Goal: Navigation & Orientation: Find specific page/section

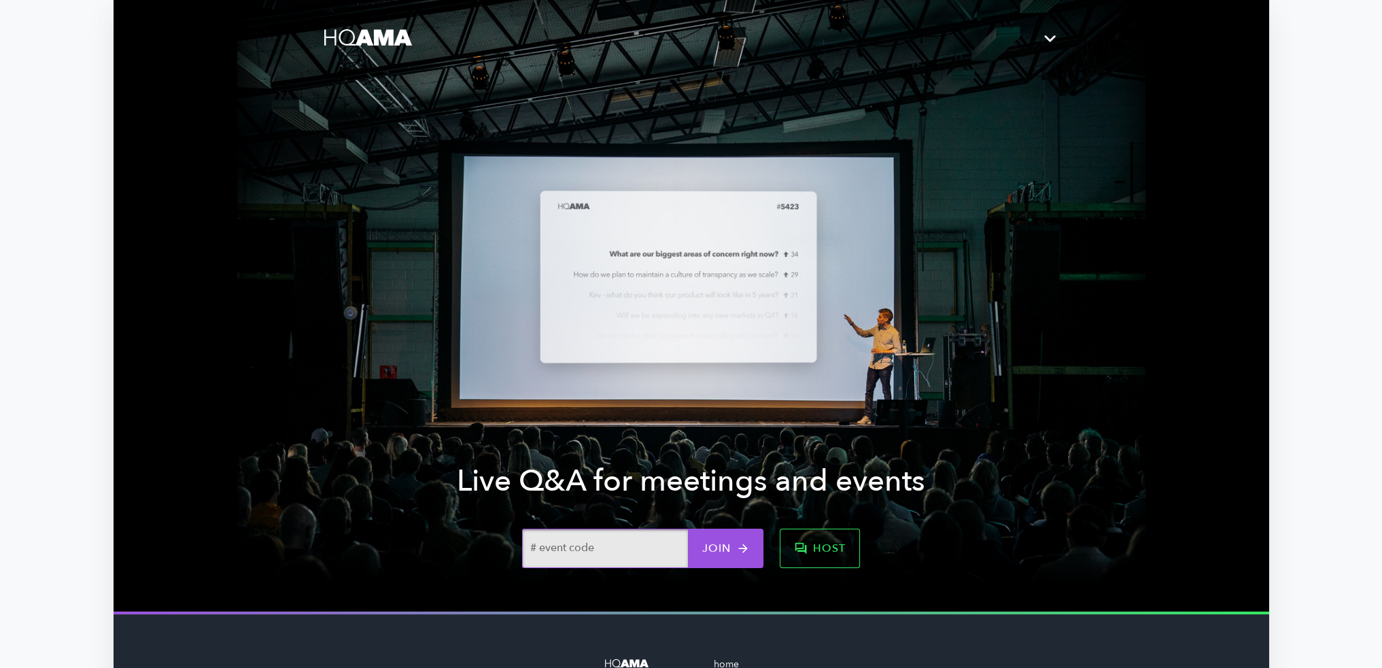
click at [799, 551] on span "host" at bounding box center [820, 548] width 52 height 19
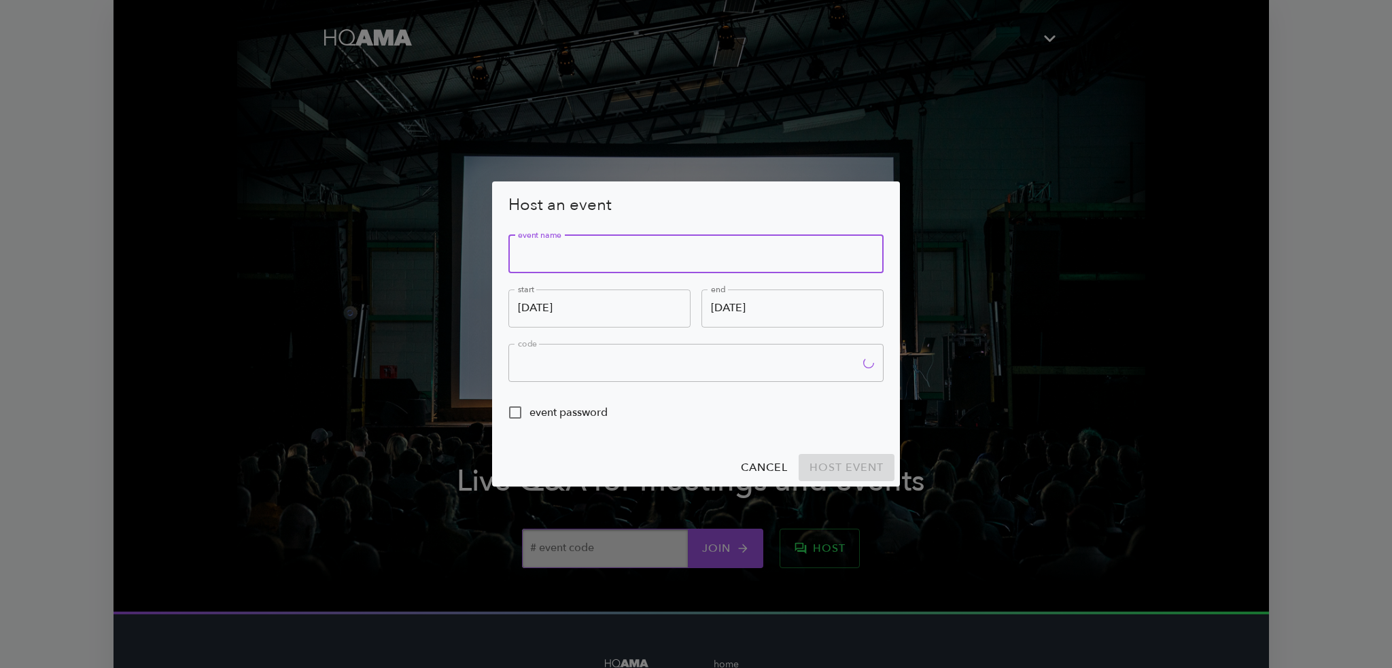
type input "R5UN"
click at [562, 254] on input "text" at bounding box center [695, 254] width 375 height 38
click at [614, 256] on input "text" at bounding box center [695, 254] width 375 height 38
click at [601, 304] on input "October 9th" at bounding box center [599, 309] width 182 height 38
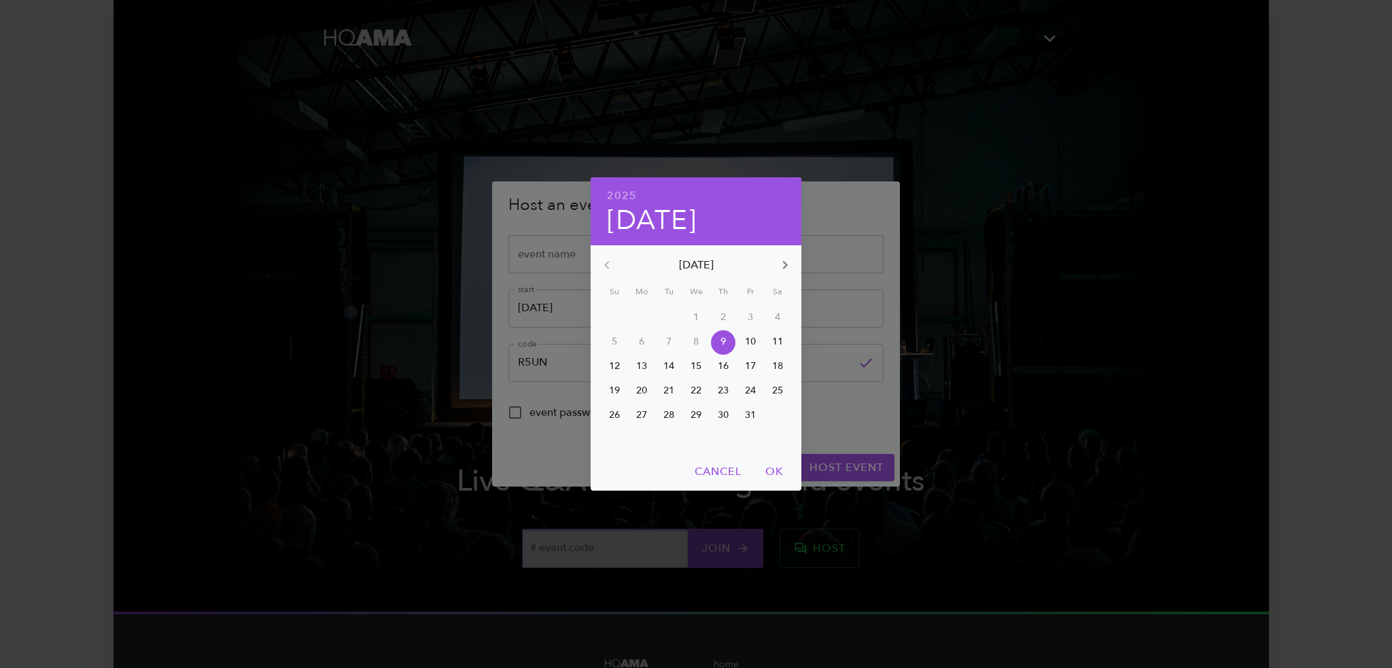
click at [708, 475] on span "Cancel" at bounding box center [718, 471] width 47 height 19
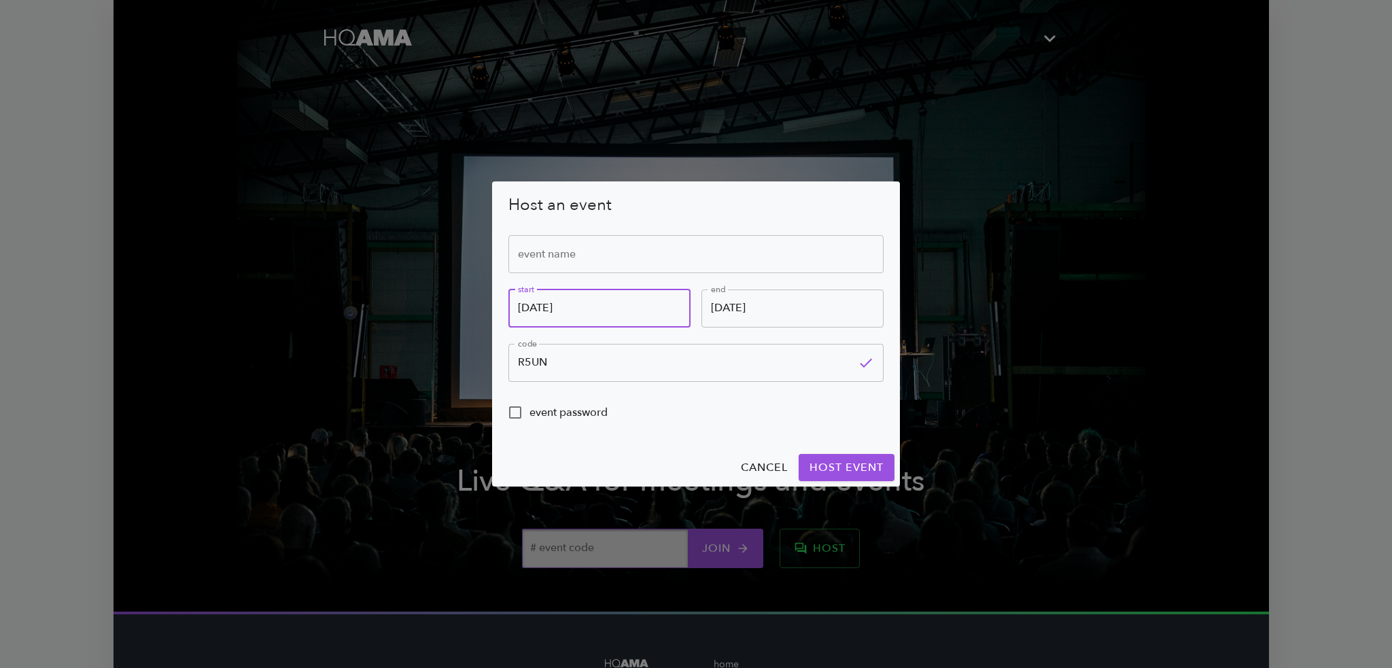
click at [765, 467] on span "cancel" at bounding box center [764, 467] width 47 height 19
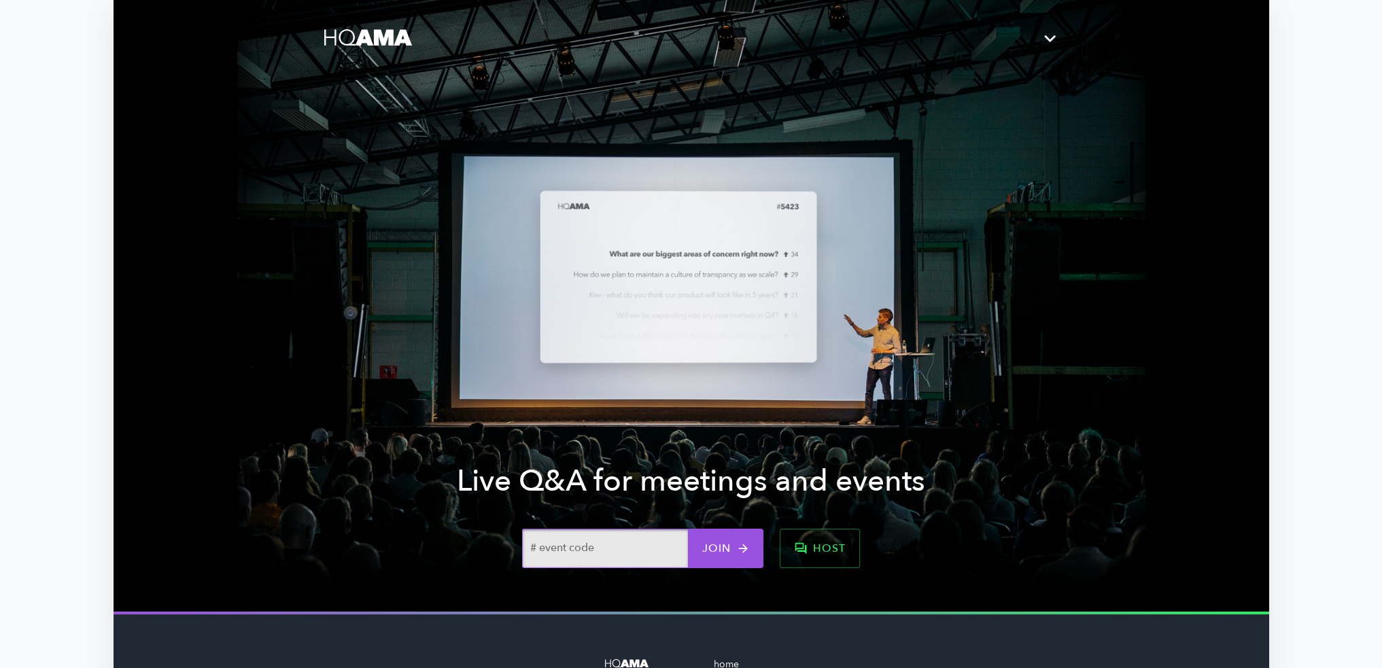
click at [1050, 35] on icon "button" at bounding box center [1050, 39] width 24 height 24
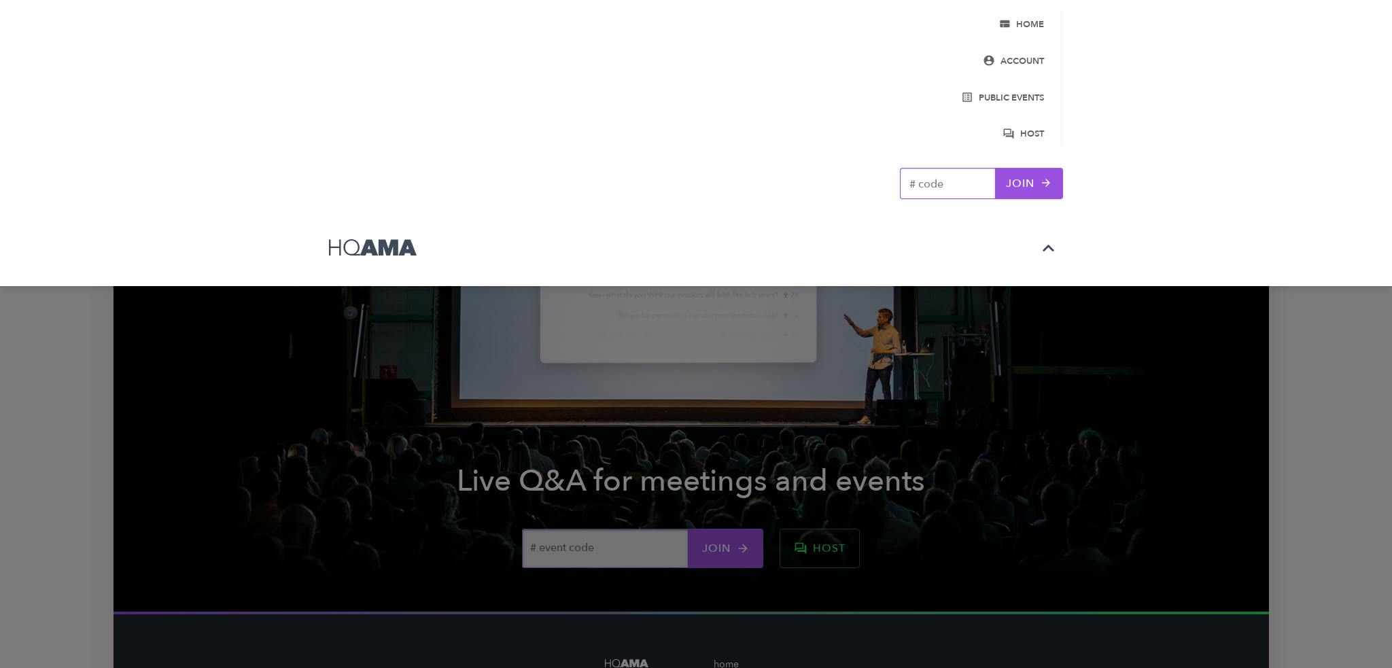
click at [1020, 96] on span "public events" at bounding box center [998, 98] width 92 height 16
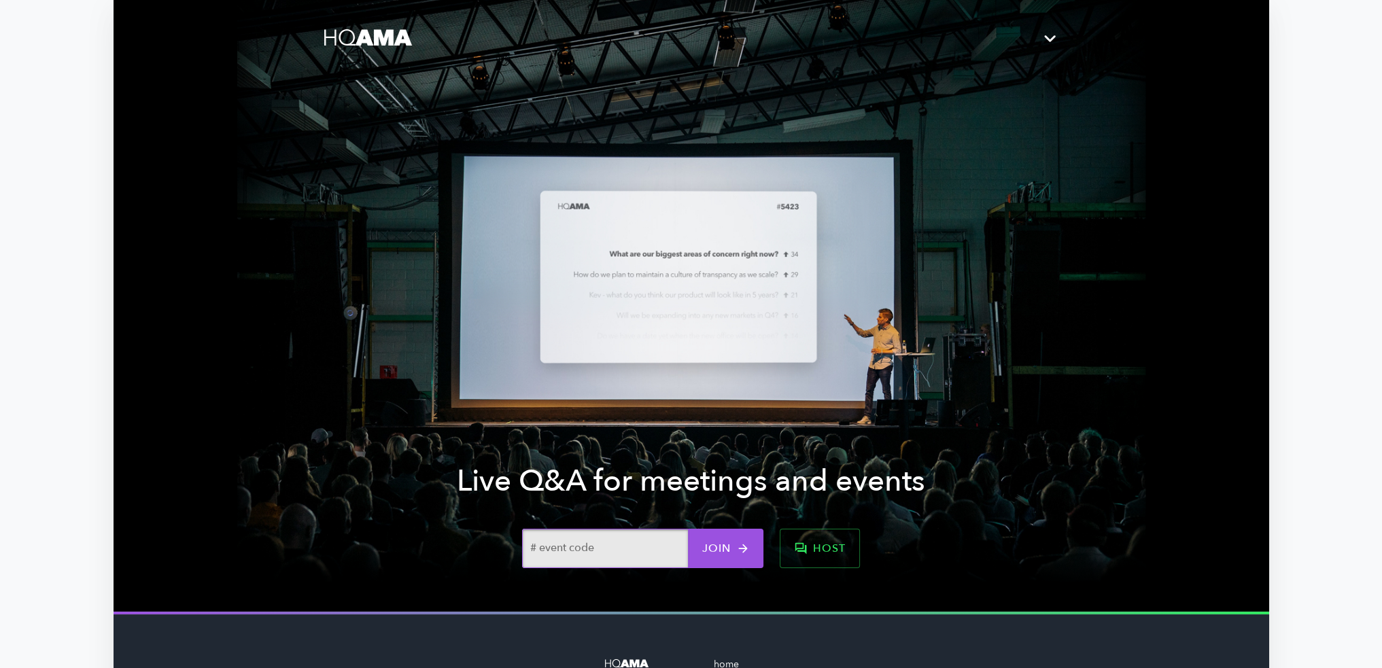
click at [1045, 37] on icon "button" at bounding box center [1049, 38] width 11 height 7
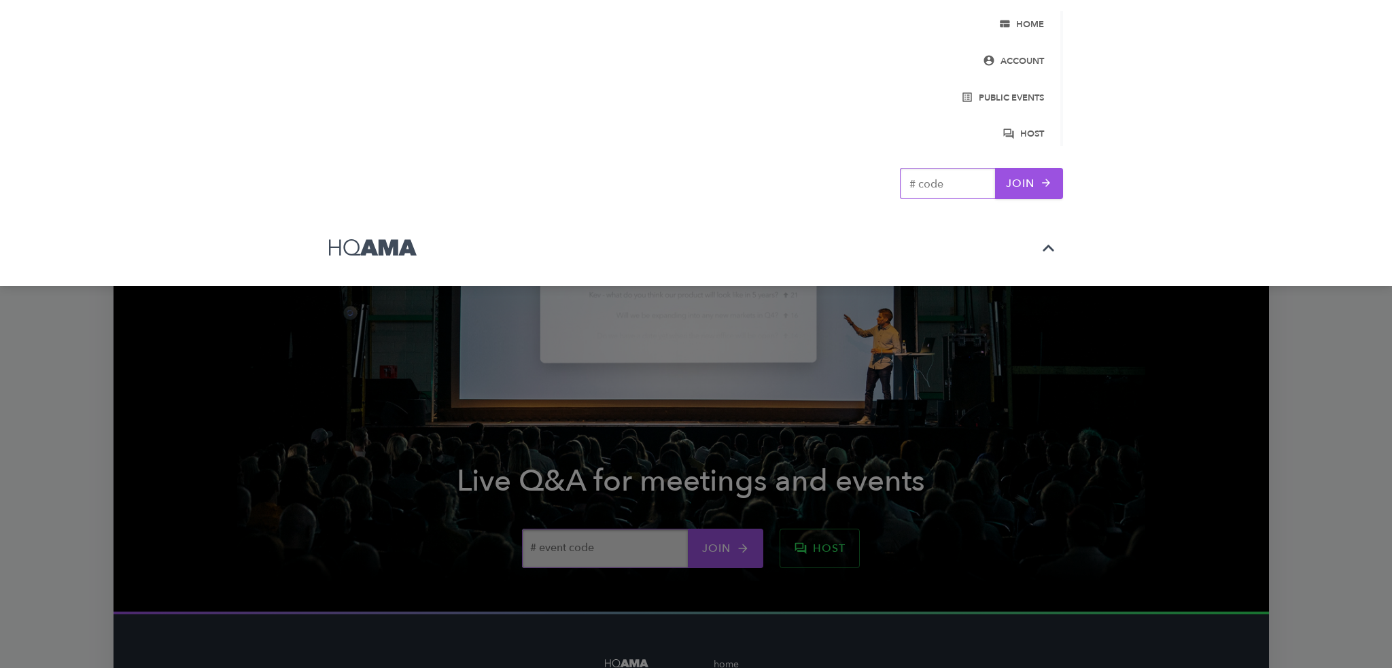
click at [1028, 27] on span "home" at bounding box center [998, 25] width 92 height 16
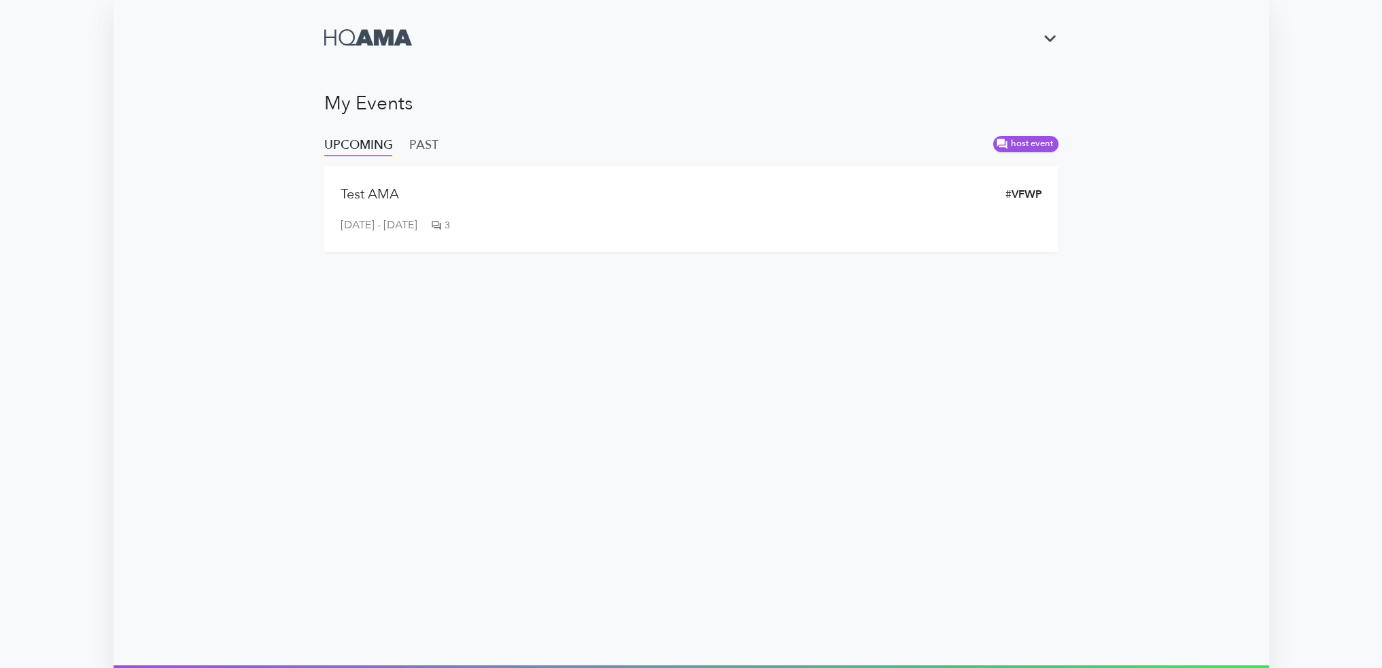
click at [1054, 31] on icon "button" at bounding box center [1050, 39] width 24 height 24
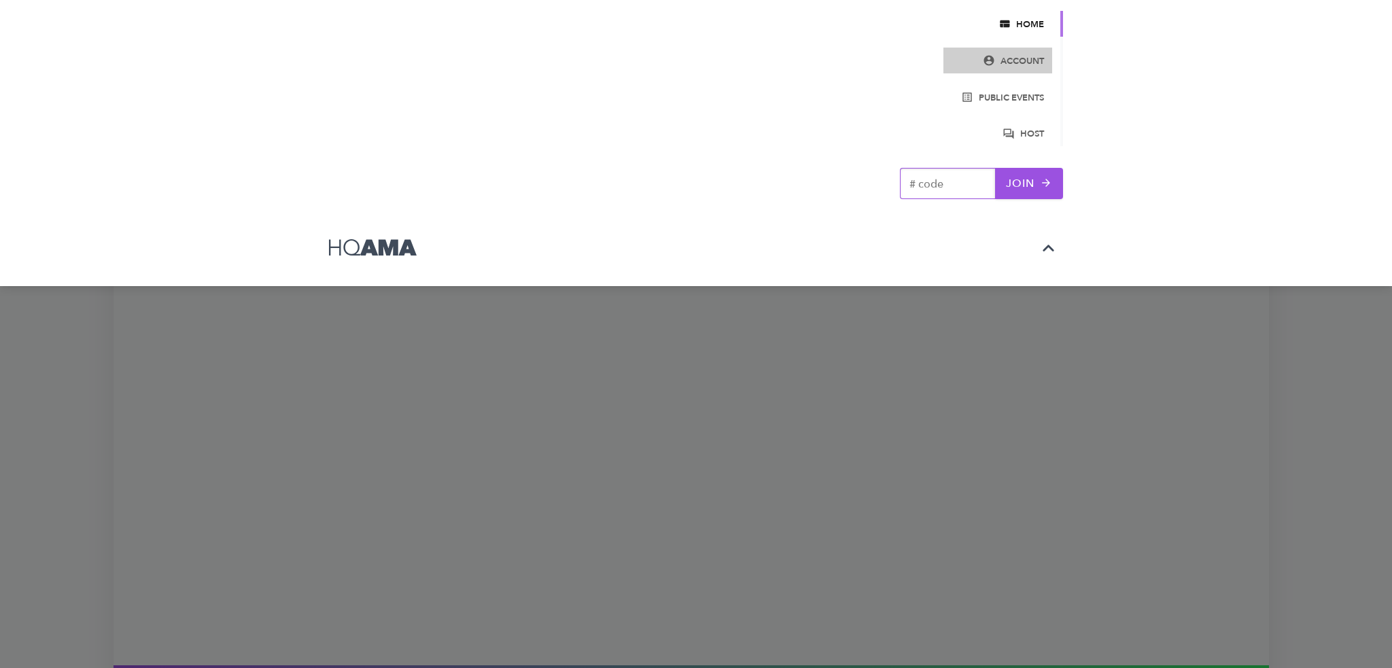
click at [1029, 59] on span "account" at bounding box center [998, 62] width 92 height 16
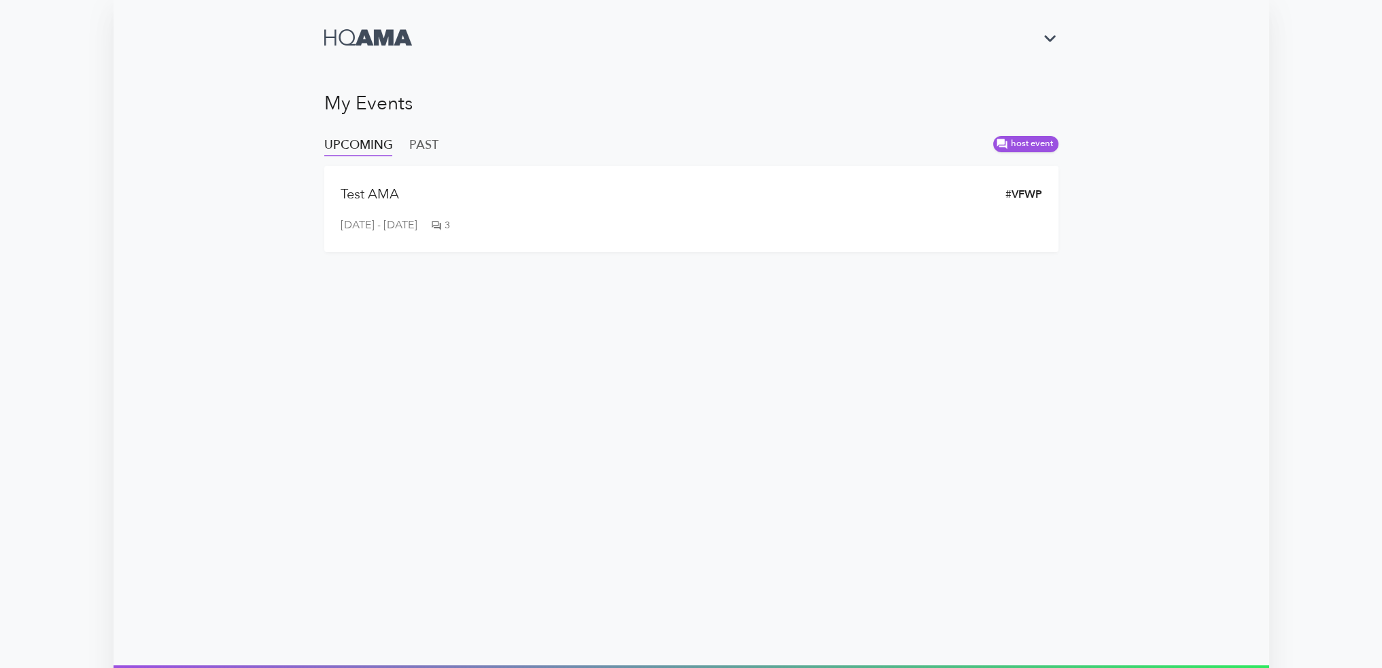
drag, startPoint x: 421, startPoint y: 34, endPoint x: 314, endPoint y: 41, distance: 107.6
click at [313, 41] on div at bounding box center [691, 38] width 908 height 76
click at [360, 45] on icon at bounding box center [368, 37] width 88 height 16
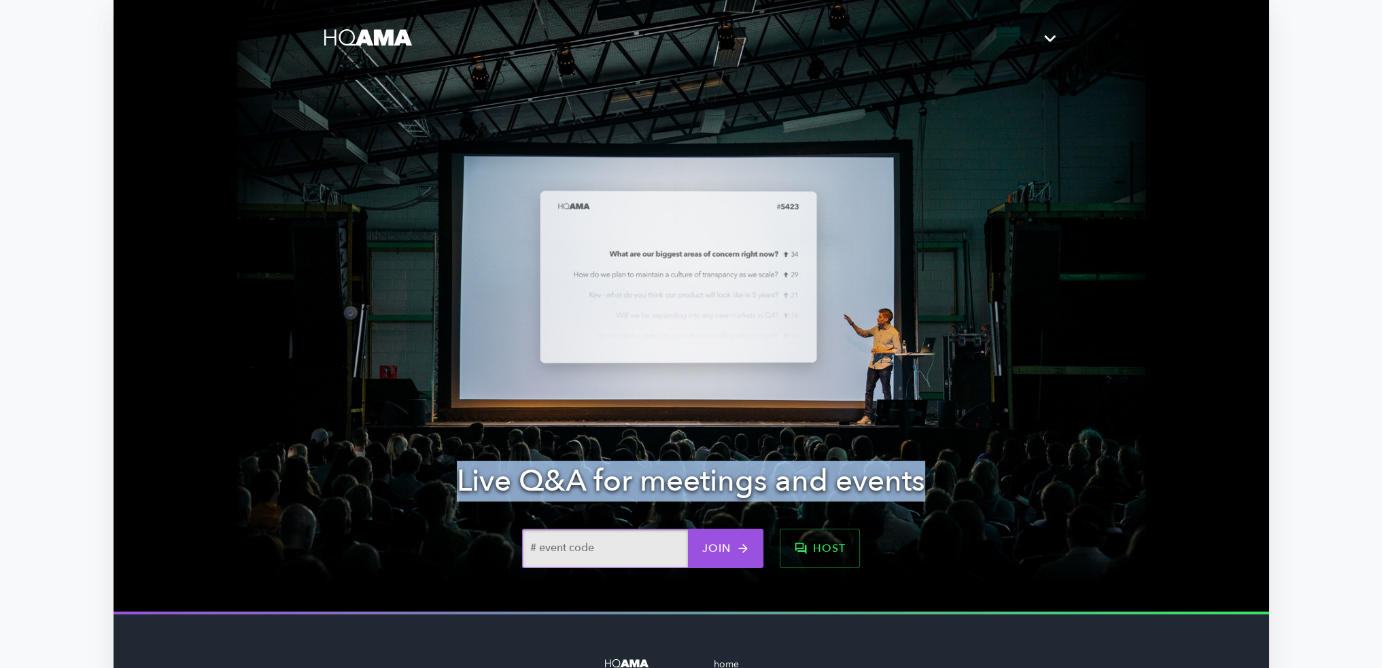
drag, startPoint x: 457, startPoint y: 480, endPoint x: 924, endPoint y: 482, distance: 466.9
click at [924, 482] on h1 "Live Q&A for meetings and events" at bounding box center [691, 481] width 468 height 30
copy h1 "Live Q&A for meetings and events"
